Goal: Check status

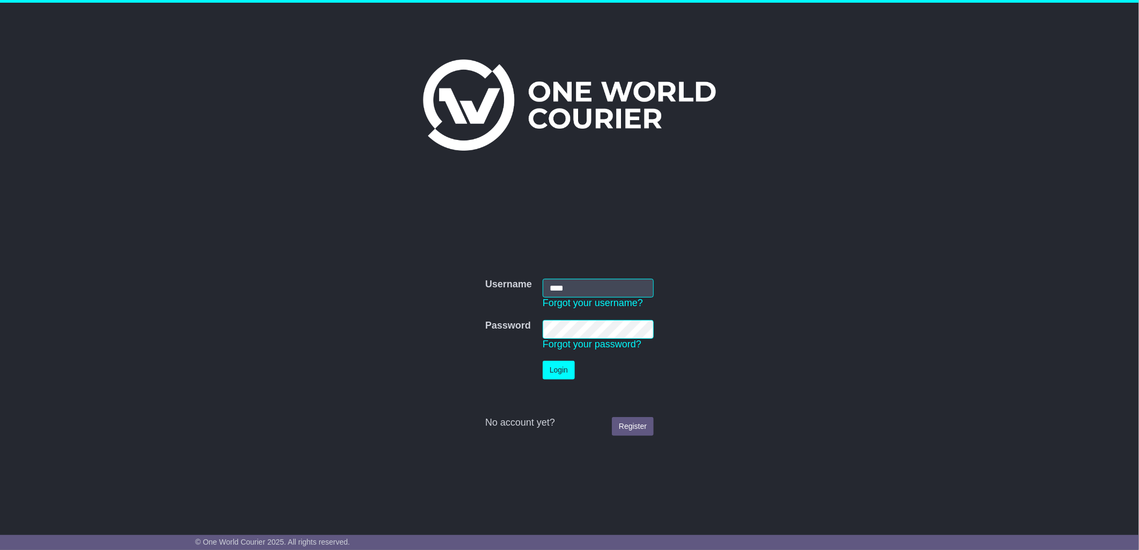
click at [563, 376] on button "Login" at bounding box center [559, 370] width 32 height 19
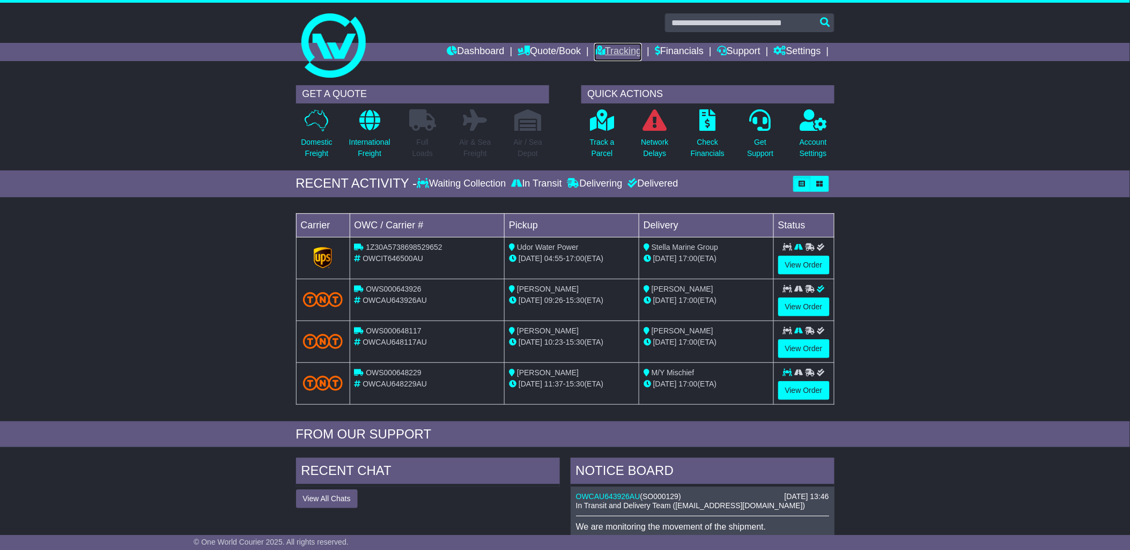
click at [625, 52] on link "Tracking" at bounding box center [617, 52] width 47 height 18
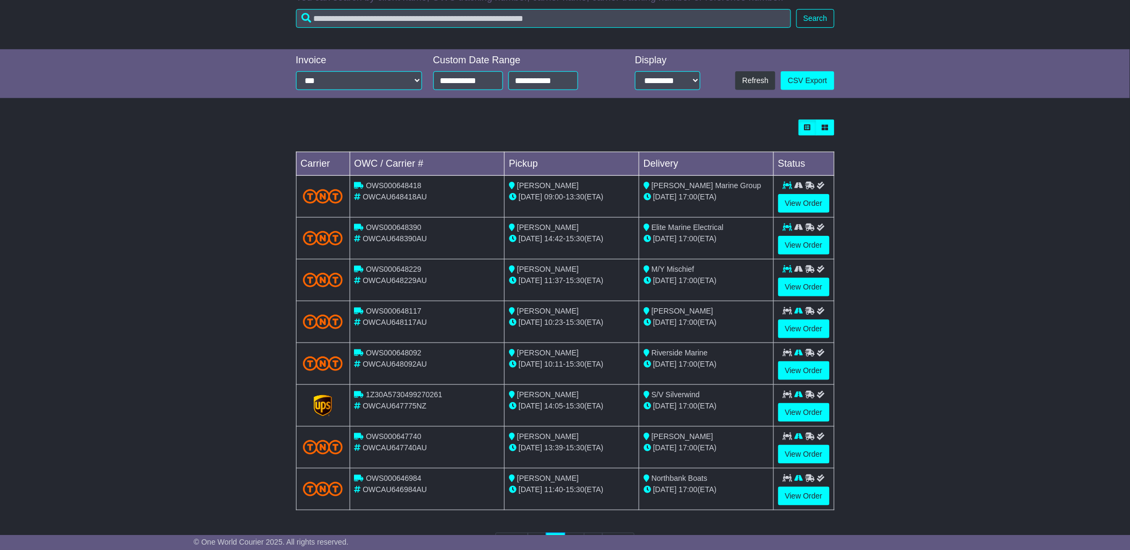
scroll to position [198, 0]
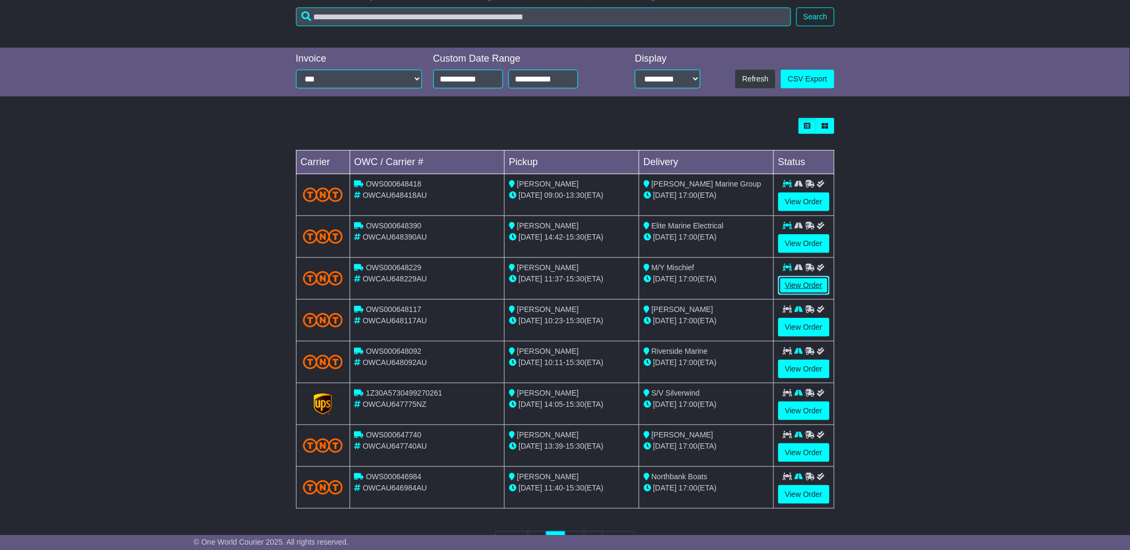
click at [792, 286] on link "View Order" at bounding box center [803, 285] width 51 height 19
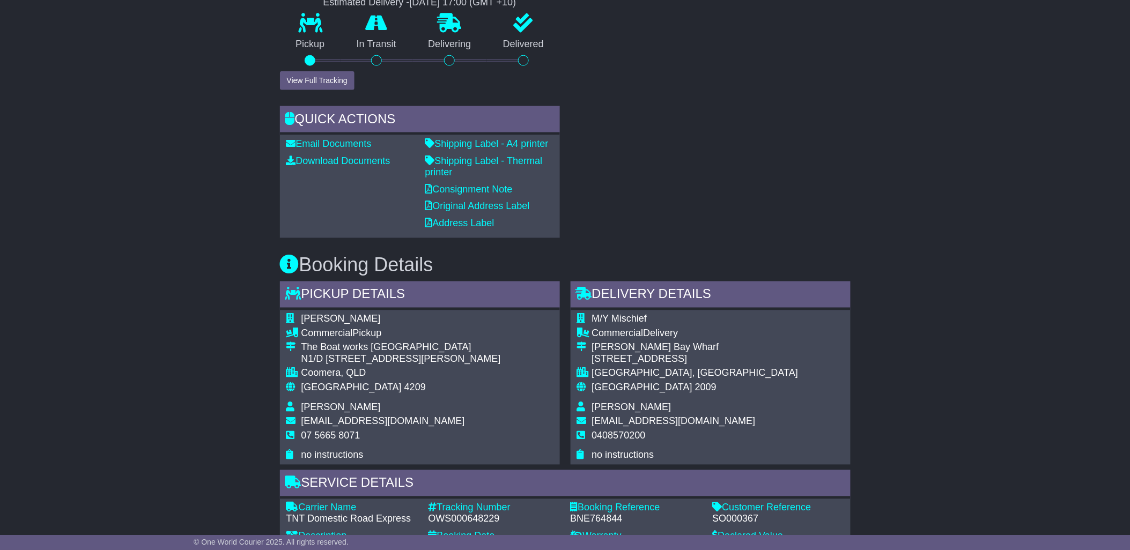
scroll to position [496, 0]
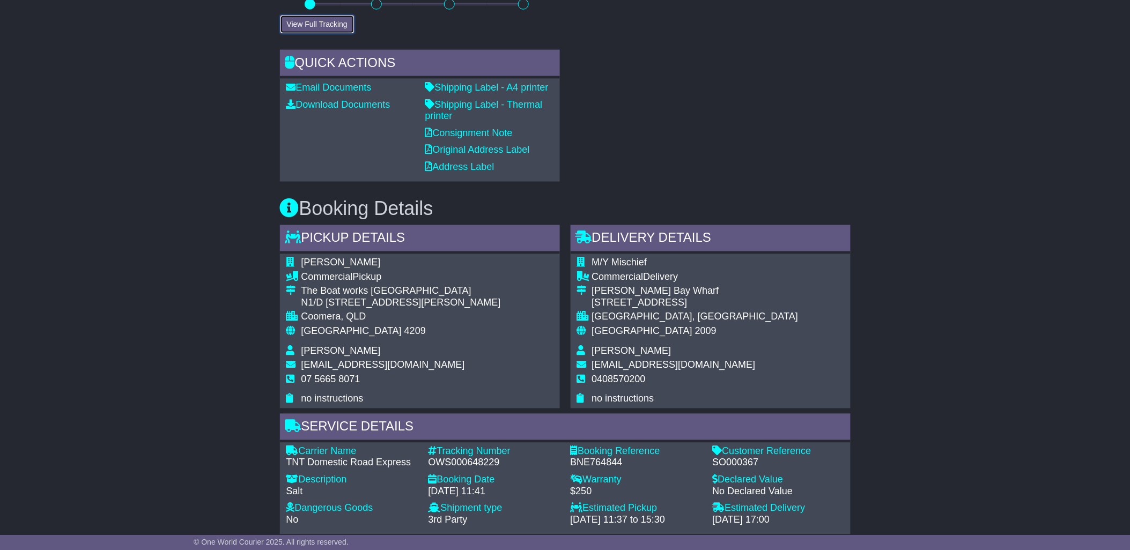
click at [323, 26] on button "View Full Tracking" at bounding box center [317, 24] width 75 height 19
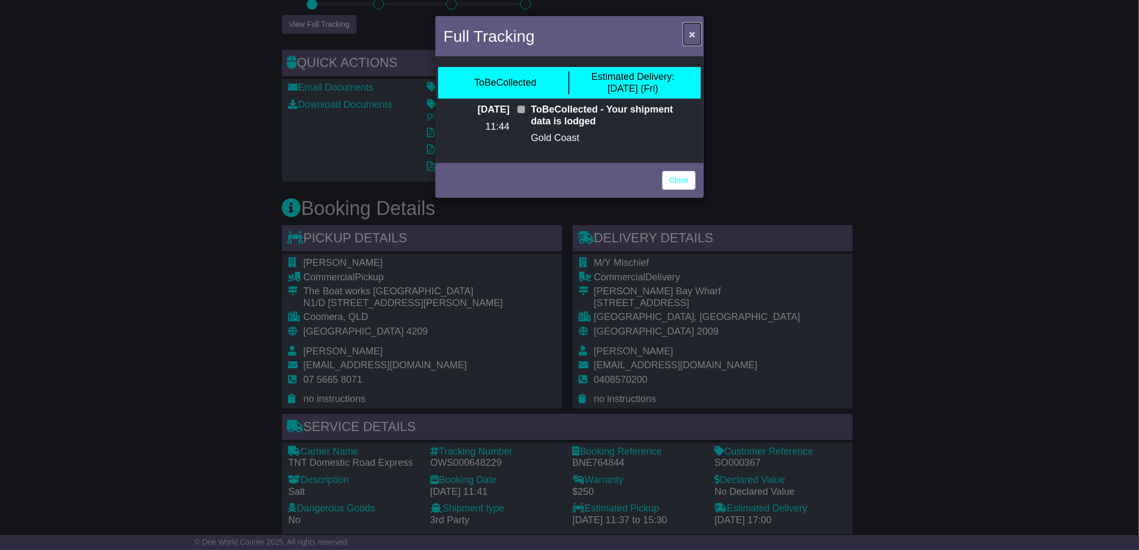
drag, startPoint x: 692, startPoint y: 30, endPoint x: 628, endPoint y: 8, distance: 67.5
click at [689, 30] on span "×" at bounding box center [692, 34] width 6 height 12
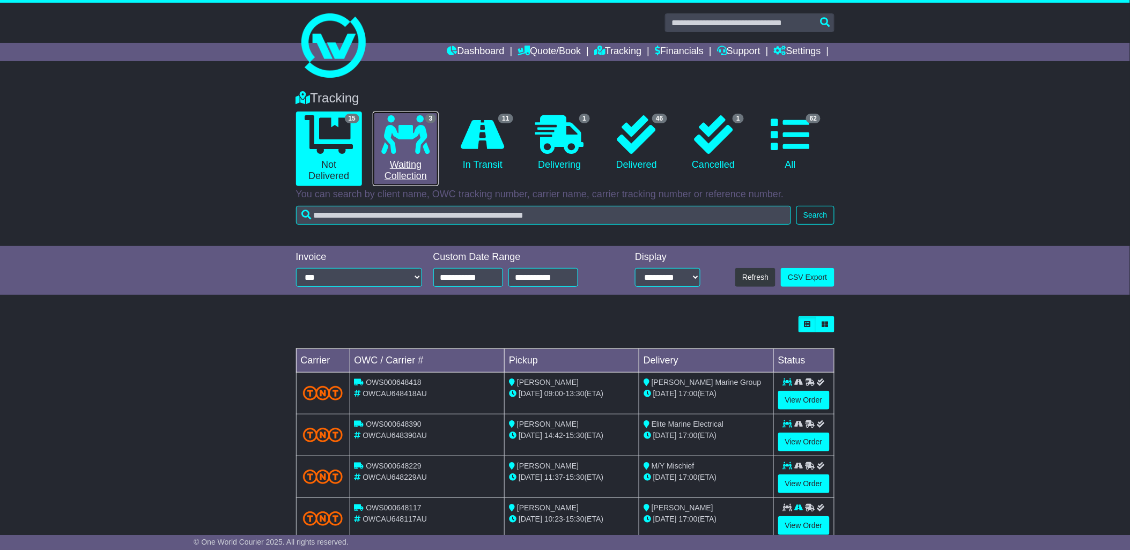
click at [395, 158] on link "3 Waiting Collection" at bounding box center [406, 149] width 66 height 75
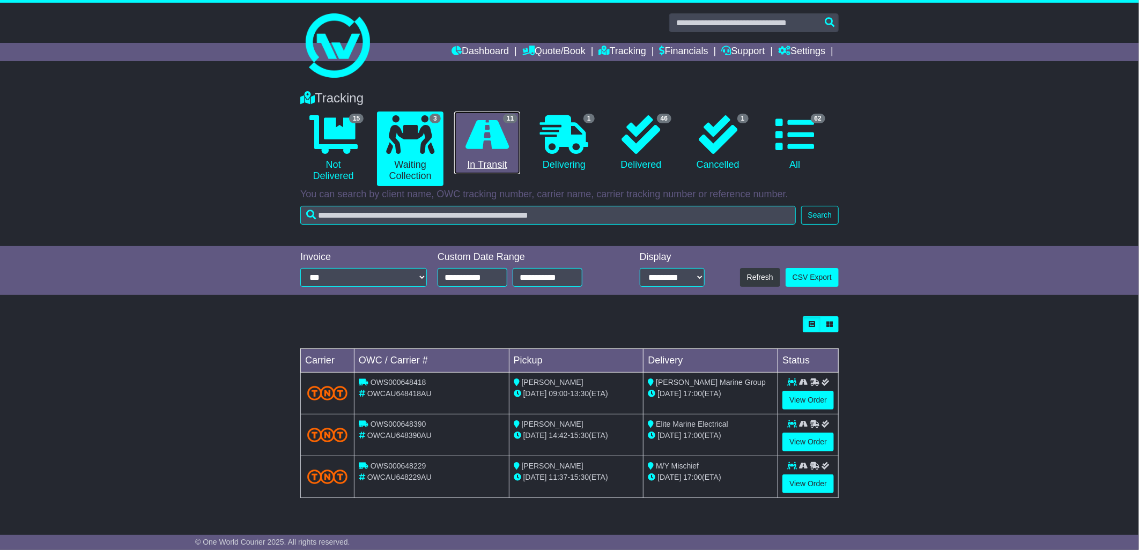
click at [499, 157] on link "11 In Transit" at bounding box center [487, 143] width 66 height 63
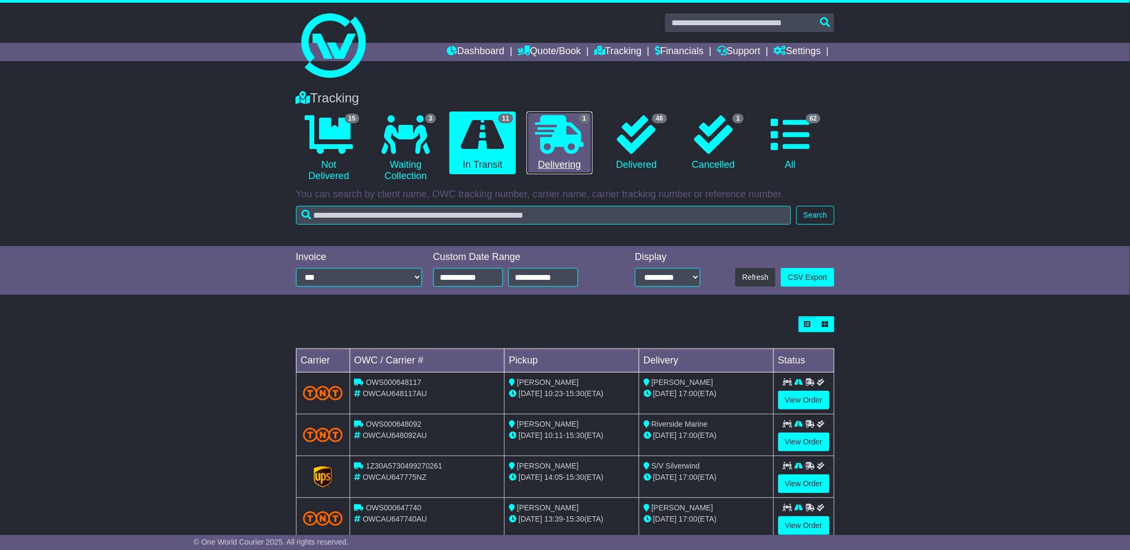
click at [547, 157] on link "1 Delivering" at bounding box center [559, 143] width 66 height 63
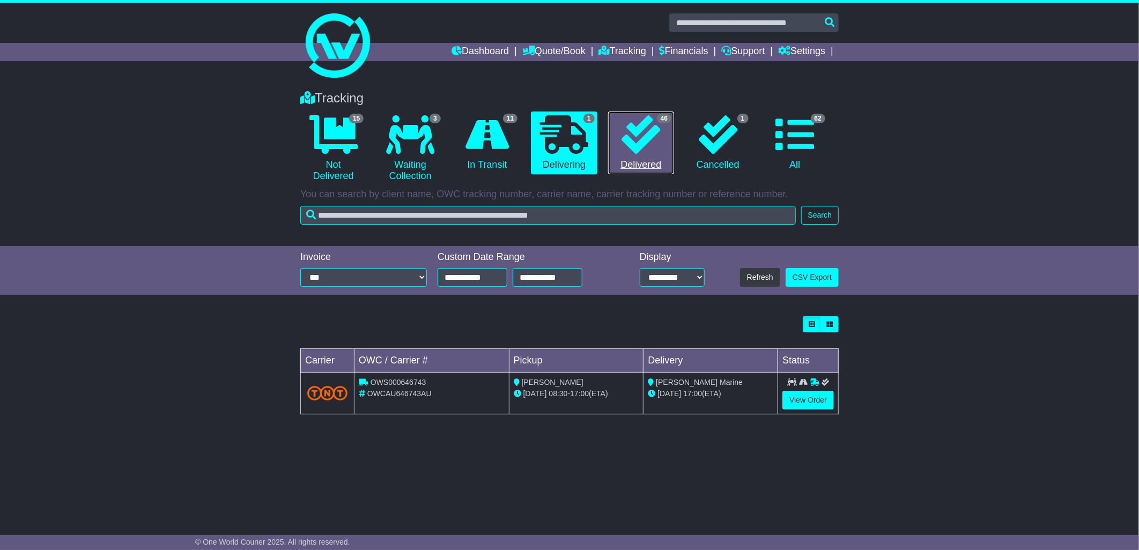
click at [649, 158] on link "46 Delivered" at bounding box center [641, 143] width 66 height 63
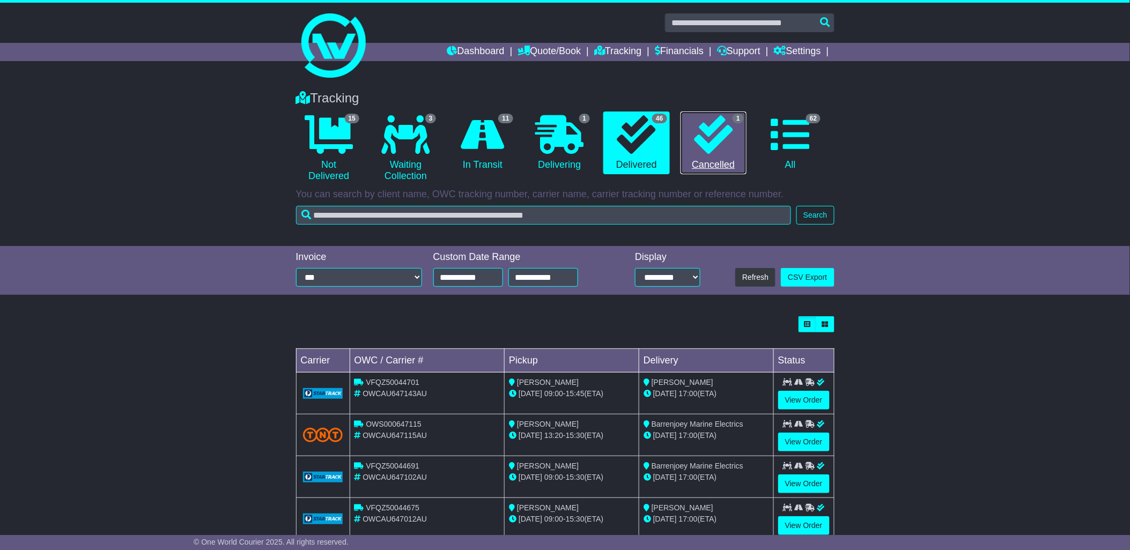
click at [727, 141] on icon at bounding box center [713, 134] width 39 height 39
